Goal: Check status: Check status

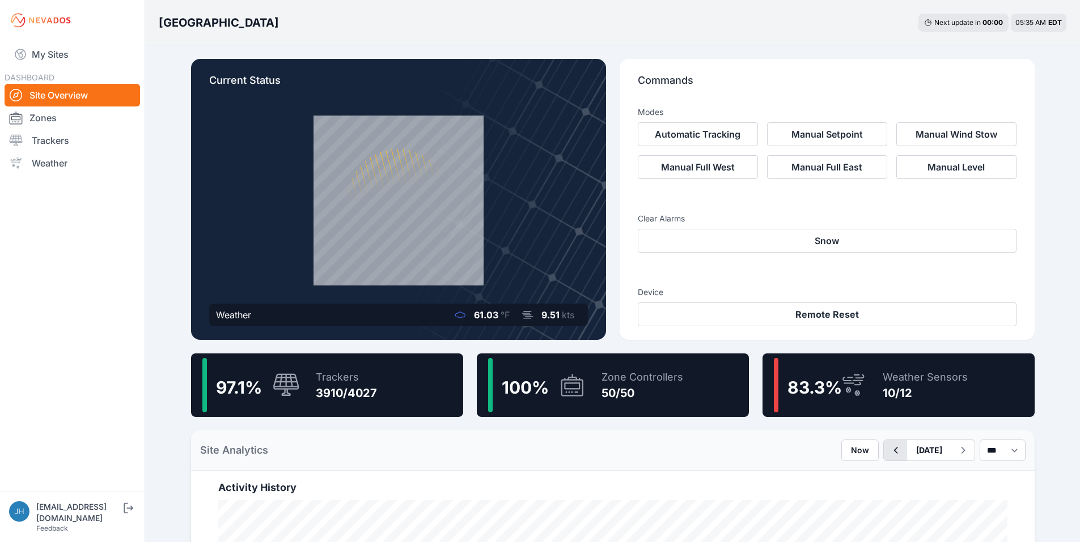
click at [888, 451] on icon "button" at bounding box center [895, 451] width 14 height 14
click at [893, 451] on icon "button" at bounding box center [895, 450] width 4 height 7
click at [888, 451] on icon "button" at bounding box center [895, 451] width 14 height 14
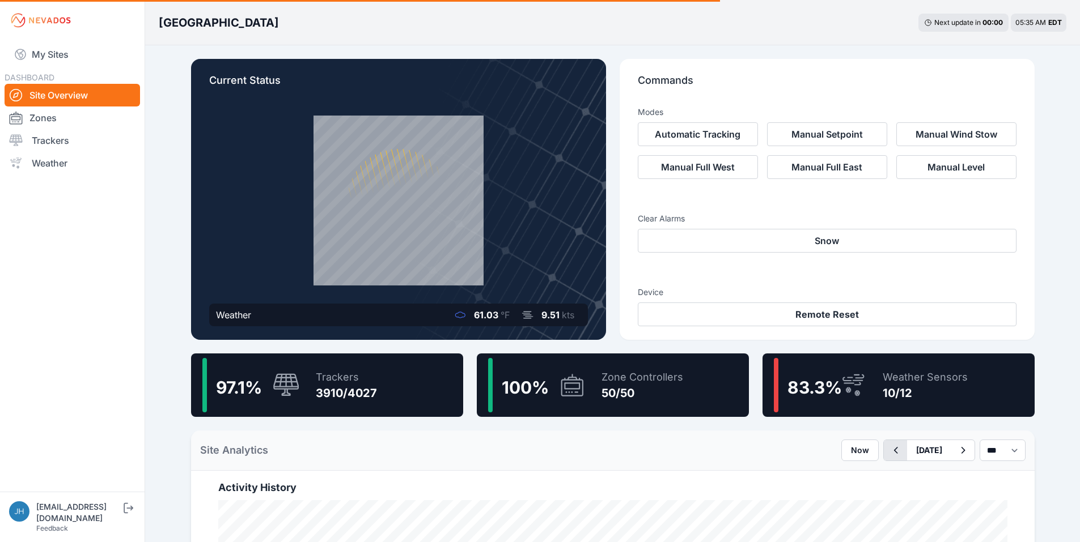
click at [888, 451] on icon "button" at bounding box center [895, 451] width 14 height 14
